Goal: Information Seeking & Learning: Learn about a topic

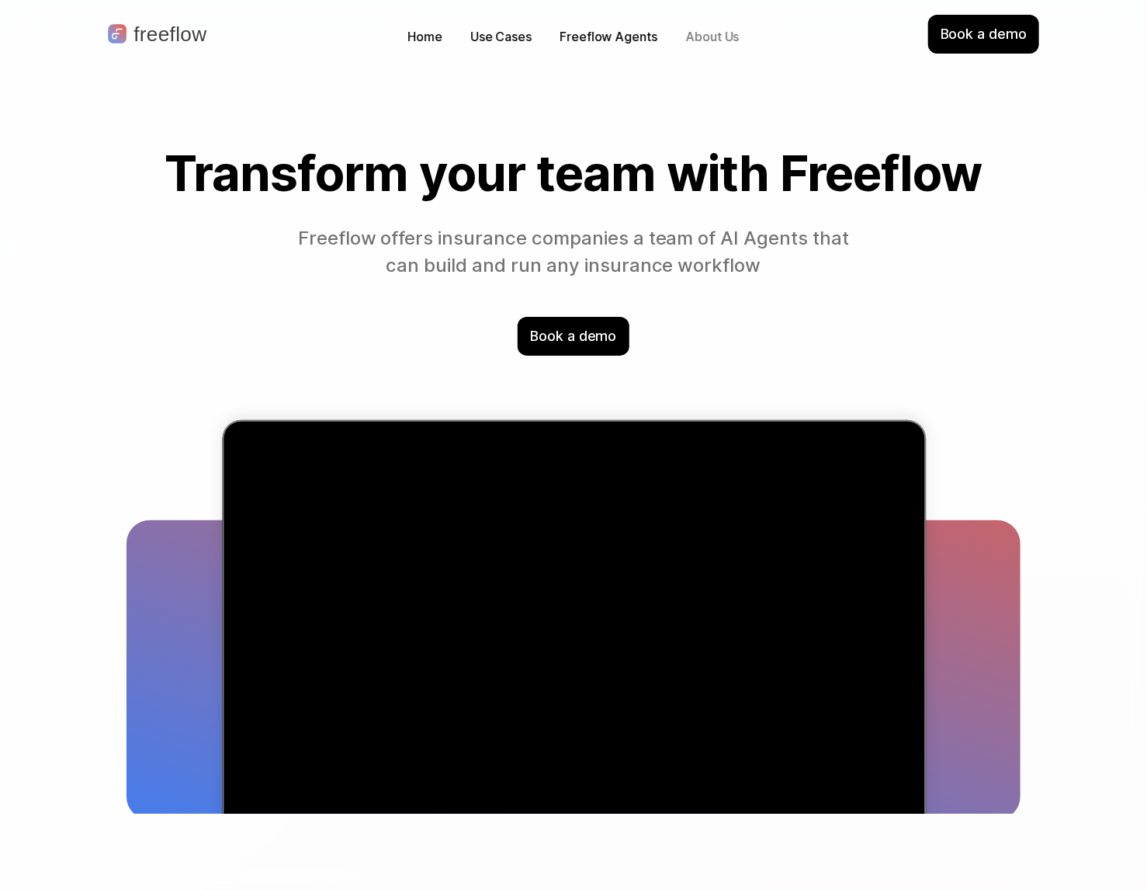
click at [726, 42] on p "About Us" at bounding box center [712, 37] width 54 height 18
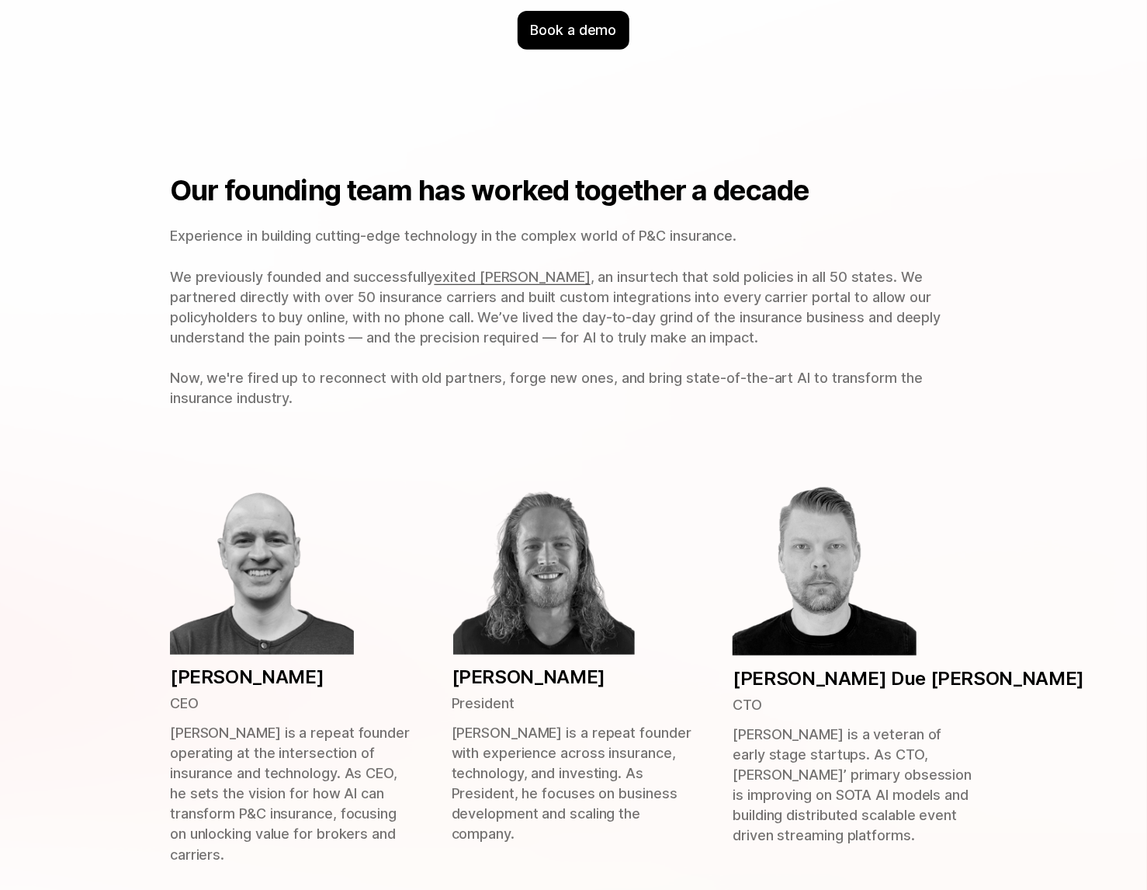
scroll to position [311, 0]
click at [734, 235] on span "Experience in building cutting-edge technology in the complex world of P&C insu…" at bounding box center [453, 255] width 567 height 57
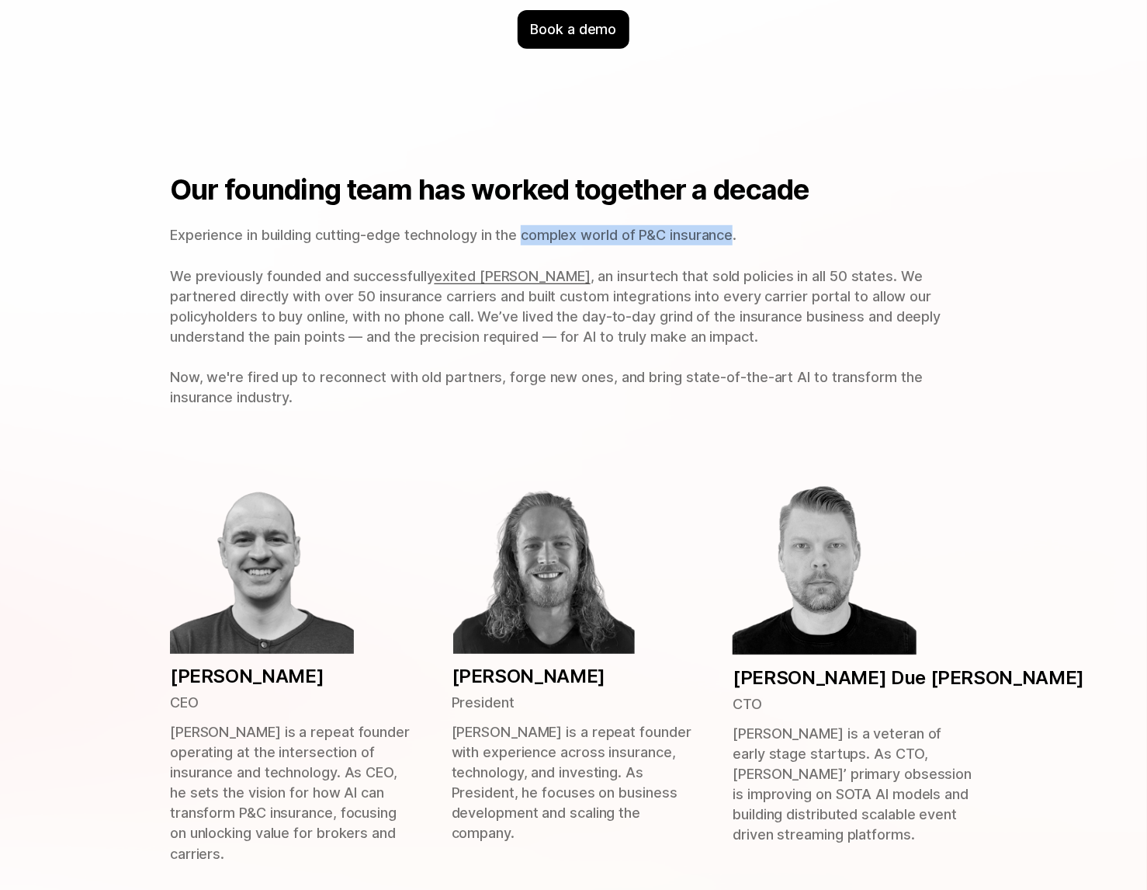
drag, startPoint x: 741, startPoint y: 236, endPoint x: 529, endPoint y: 220, distance: 212.5
click at [529, 220] on div "Our founding team has worked together a decade Experience in building cutting-e…" at bounding box center [573, 290] width 807 height 234
copy span "complex world of P&C insurance"
